Goal: Information Seeking & Learning: Find contact information

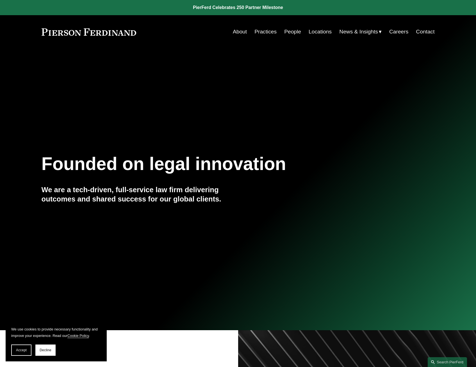
click at [293, 31] on link "People" at bounding box center [292, 31] width 17 height 11
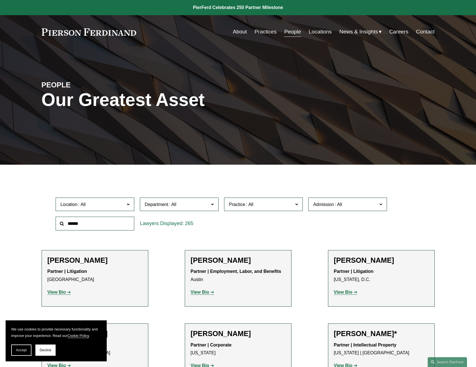
click at [113, 208] on label "Location" at bounding box center [95, 205] width 79 height 14
click at [0, 0] on link "[GEOGRAPHIC_DATA]" at bounding box center [0, 0] width 0 height 0
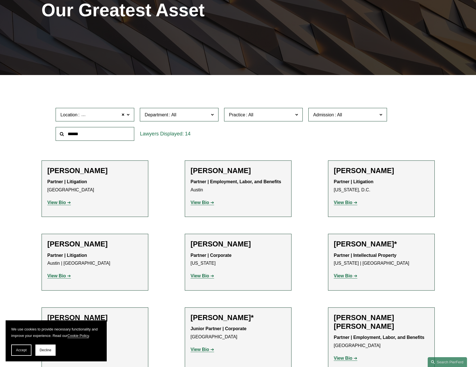
scroll to position [108, 0]
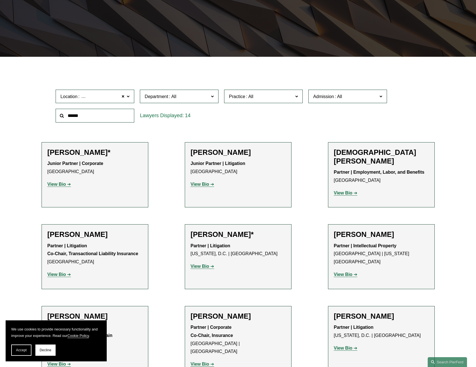
click at [273, 98] on span "Practice" at bounding box center [261, 97] width 64 height 8
click at [0, 0] on link "Real Estate" at bounding box center [0, 0] width 0 height 0
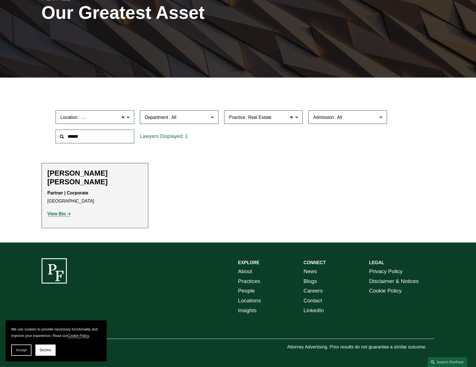
scroll to position [79, 0]
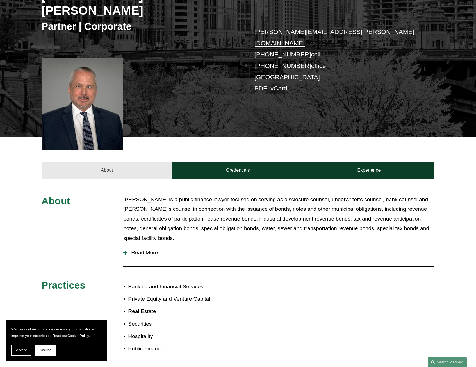
scroll to position [112, 0]
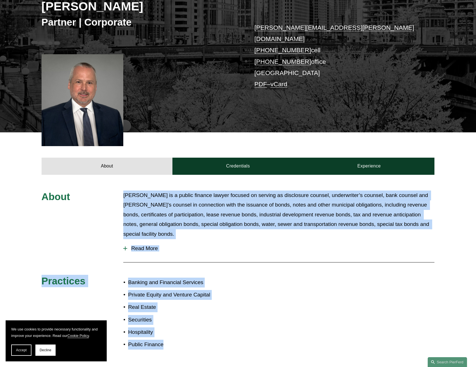
drag, startPoint x: 133, startPoint y: 167, endPoint x: 224, endPoint y: 329, distance: 185.3
click at [224, 329] on div "About David Reid is a public finance lawyer focused on serving as disclosure co…" at bounding box center [238, 275] width 476 height 201
click at [224, 329] on div "Banking and Financial Services Private Equity and Venture Capital Real Estate S…" at bounding box center [180, 313] width 115 height 77
